Goal: Information Seeking & Learning: Learn about a topic

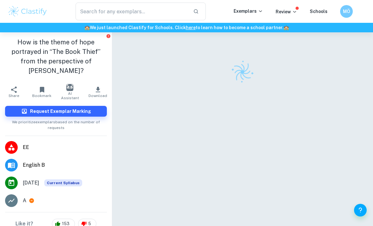
scroll to position [38, 0]
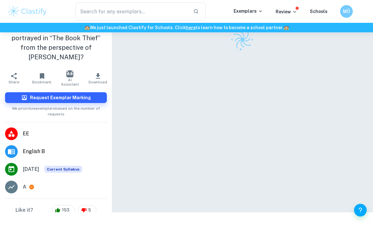
click at [34, 184] on icon at bounding box center [31, 186] width 5 height 5
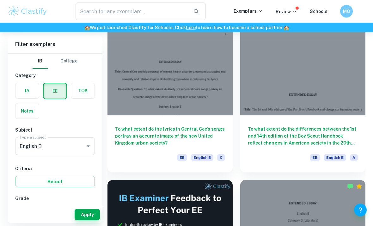
scroll to position [59, 0]
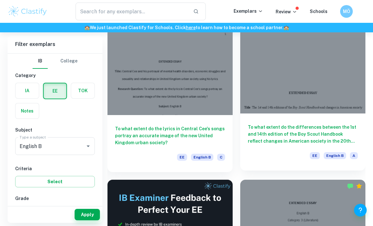
click at [262, 136] on h6 "To what extent do the differences between the 1st and 14th edition of the Boy S…" at bounding box center [303, 133] width 110 height 21
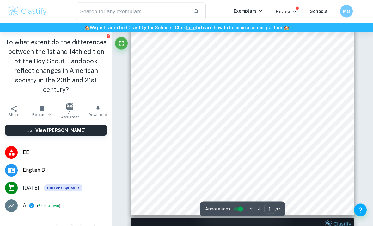
scroll to position [141, 0]
click at [276, 95] on div "0 EXTENDED ESSAY Title : The 1st and 14th editions of the Boy Scout Handbook an…" at bounding box center [243, 56] width 224 height 317
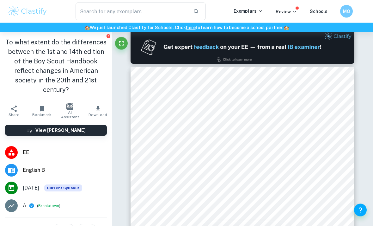
scroll to position [328, 0]
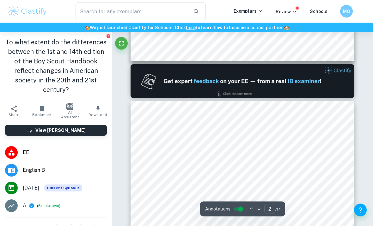
type input "1"
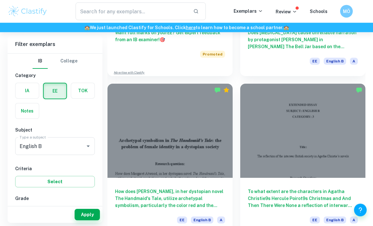
scroll to position [314, 0]
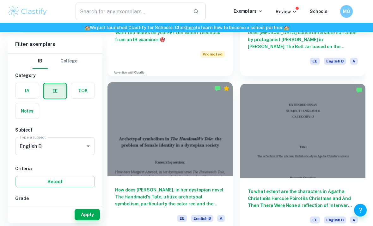
click at [128, 152] on div at bounding box center [170, 129] width 125 height 94
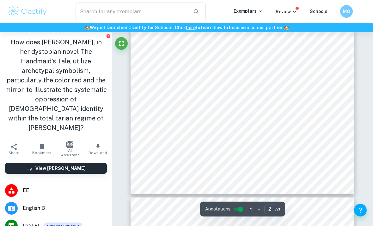
scroll to position [523, 0]
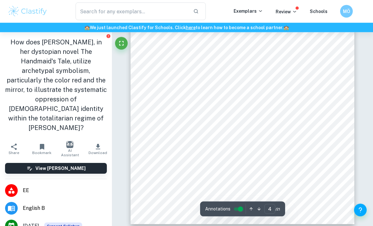
click at [147, 98] on div "specialized role as child bearer. 3 This is exactly the way [PERSON_NAME] ficti…" at bounding box center [243, 66] width 224 height 316
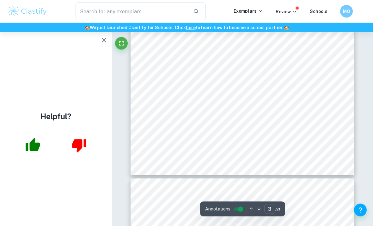
scroll to position [856, 0]
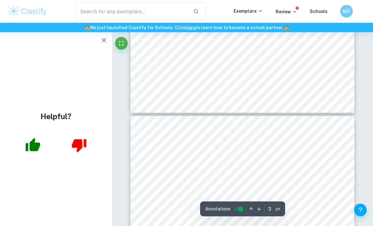
type input "2"
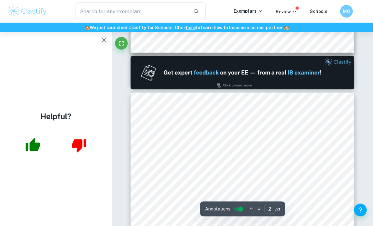
scroll to position [287, 0]
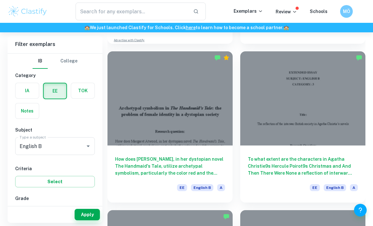
scroll to position [348, 0]
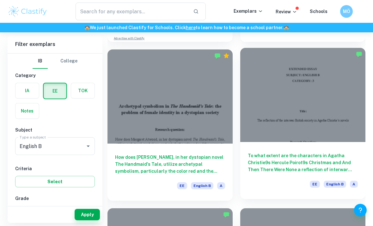
click at [263, 140] on div at bounding box center [302, 95] width 125 height 94
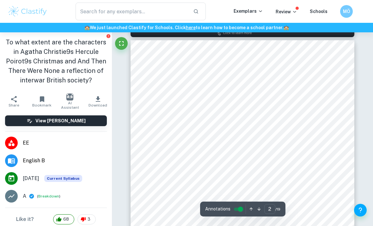
scroll to position [358, 0]
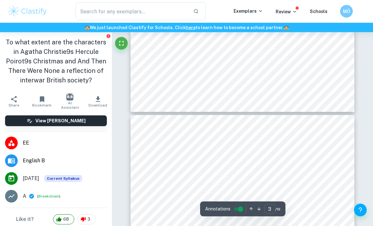
type input "2"
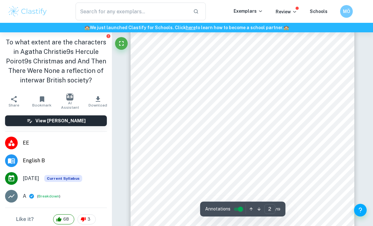
scroll to position [401, 0]
